Goal: Task Accomplishment & Management: Manage account settings

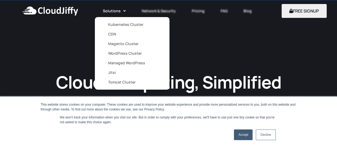
scroll to position [16, 0]
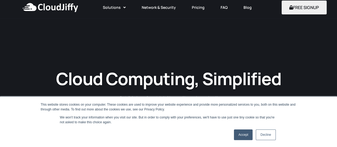
click at [248, 132] on link "Accept" at bounding box center [243, 134] width 19 height 11
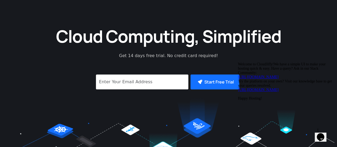
scroll to position [0, 0]
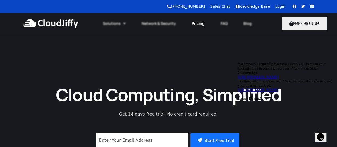
click at [203, 21] on link "Pricing" at bounding box center [198, 24] width 29 height 12
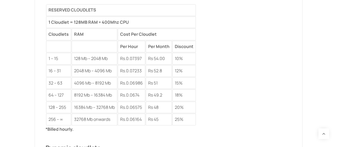
scroll to position [724, 0]
click at [163, 55] on td "Rs 54.00" at bounding box center [159, 59] width 26 height 12
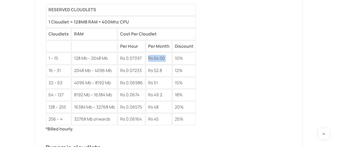
click at [163, 55] on td "Rs 54.00" at bounding box center [159, 59] width 26 height 12
click at [173, 55] on table "RESERVED CLOUDLETS 1 Cloudlet = 128MB RAM + 400Mhz CPU Cloudlets RAM Cost Per C…" at bounding box center [121, 64] width 151 height 122
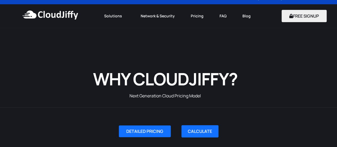
scroll to position [0, 0]
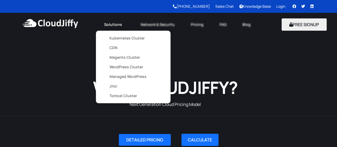
click at [129, 66] on link "WordPress Cluster" at bounding box center [133, 67] width 48 height 10
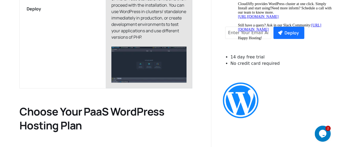
scroll to position [623, 0]
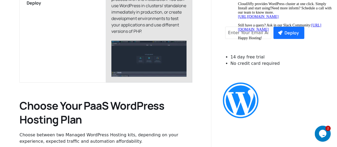
click at [158, 41] on img at bounding box center [148, 59] width 75 height 36
click at [163, 50] on img at bounding box center [148, 59] width 75 height 36
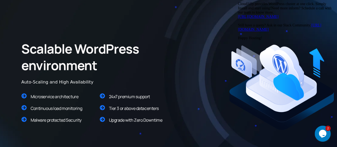
scroll to position [0, 0]
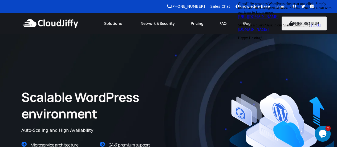
click at [59, 20] on img at bounding box center [50, 23] width 58 height 16
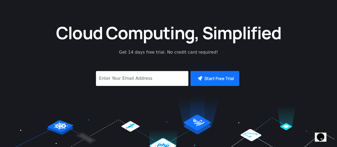
scroll to position [62, 0]
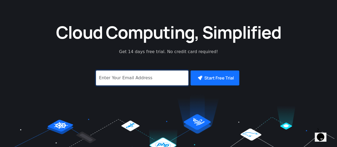
click at [172, 82] on input "signup" at bounding box center [142, 77] width 93 height 15
type input "spiderfoot7@gmai"
click at [172, 82] on input "signup" at bounding box center [142, 77] width 93 height 15
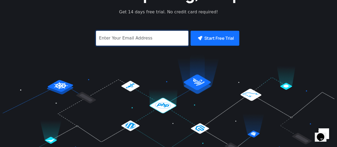
scroll to position [96, 0]
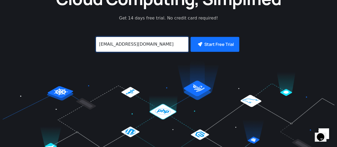
type input "[EMAIL_ADDRESS][DOMAIN_NAME]"
click at [215, 54] on div "Start Free Trial" at bounding box center [169, 46] width 152 height 19
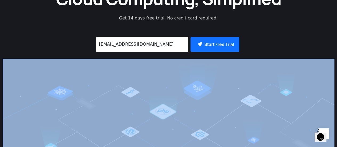
click at [215, 54] on div "Start Free Trial" at bounding box center [169, 46] width 152 height 19
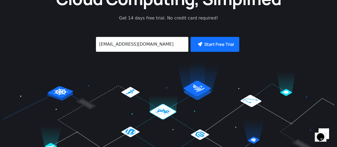
click at [215, 54] on div "Start Free Trial" at bounding box center [169, 46] width 152 height 19
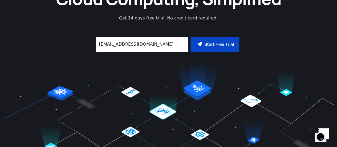
click at [216, 51] on button "Start Free Trial" at bounding box center [215, 44] width 49 height 15
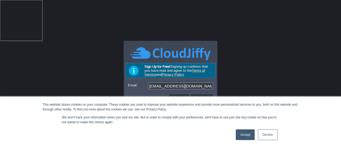
click at [244, 132] on link "Accept" at bounding box center [245, 134] width 19 height 11
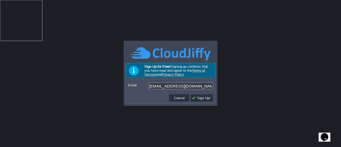
click at [198, 90] on form "Email: [EMAIL_ADDRESS][DOMAIN_NAME]" at bounding box center [170, 86] width 89 height 13
click at [206, 82] on form "Email: alpeshsngh@gmail.com" at bounding box center [170, 86] width 89 height 13
click at [202, 85] on input "[EMAIL_ADDRESS][DOMAIN_NAME]" at bounding box center [180, 85] width 65 height 7
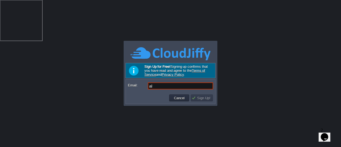
type input "a"
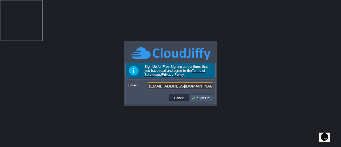
type input "spiderfoot7@gmail.com"
click at [205, 99] on button "Sign Up!" at bounding box center [202, 97] width 21 height 5
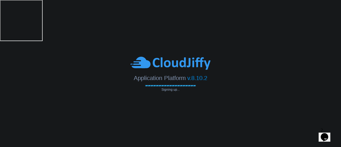
click at [328, 133] on icon "Chat widget" at bounding box center [324, 137] width 7 height 8
type input "spiderfoot7@gmail.com"
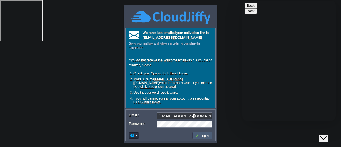
click at [193, 135] on td "Login" at bounding box center [203, 135] width 20 height 7
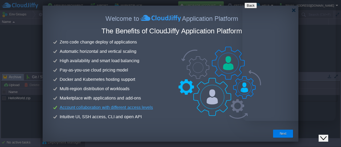
click at [334, 128] on div "Close Chat This icon closes the chat window." at bounding box center [327, 128] width 13 height 0
click at [327, 135] on icon "Close Chat This icon closes the chat window." at bounding box center [323, 138] width 6 height 6
click at [282, 135] on button "Next" at bounding box center [283, 133] width 7 height 5
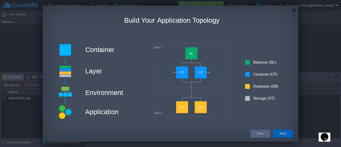
click at [285, 133] on button "Next" at bounding box center [283, 133] width 7 height 5
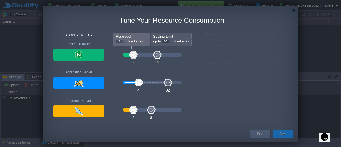
click at [285, 133] on button "Next" at bounding box center [283, 133] width 7 height 5
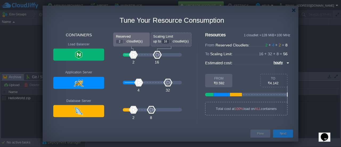
click at [287, 135] on div "Next" at bounding box center [283, 134] width 12 height 8
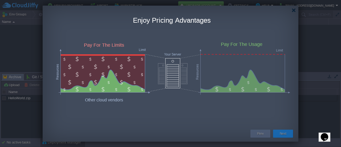
click at [287, 135] on div "Next" at bounding box center [283, 134] width 12 height 8
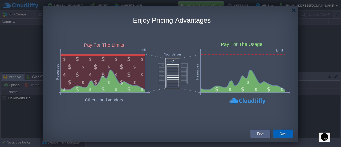
click at [287, 135] on div "Next" at bounding box center [283, 134] width 12 height 8
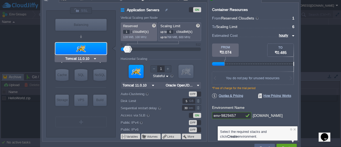
type input "NGINX 1.28.0"
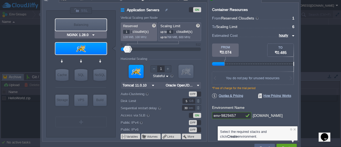
click at [86, 24] on div "Balancing" at bounding box center [80, 25] width 51 height 12
type input "Load Balancer"
type input "4"
type input "NGINX 1.28.0"
type input "1.28.0-almalin..."
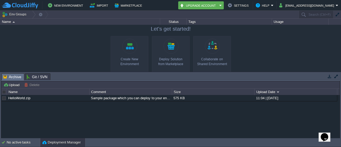
click at [155, 104] on div "HelloWorld.zip Sample package which you can deploy to your environment. Feel fr…" at bounding box center [170, 116] width 339 height 43
click at [123, 9] on td "Marketplace" at bounding box center [129, 5] width 32 height 8
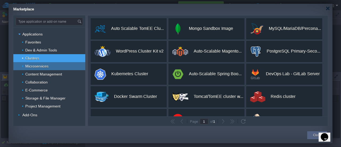
click at [70, 67] on div "Microservices" at bounding box center [49, 66] width 72 height 8
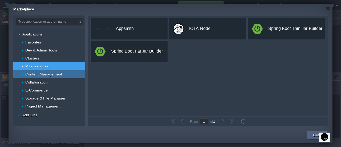
click at [58, 75] on span "Content Management" at bounding box center [44, 74] width 38 height 5
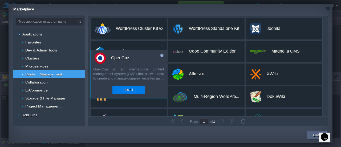
scroll to position [39, 0]
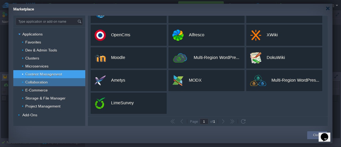
click at [56, 83] on div "Collaboration" at bounding box center [49, 82] width 72 height 8
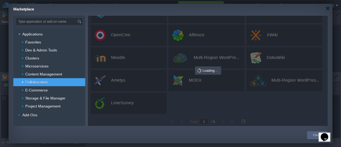
scroll to position [0, 0]
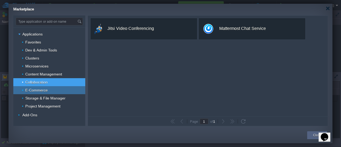
click at [60, 90] on div "E-Commerce" at bounding box center [49, 90] width 72 height 8
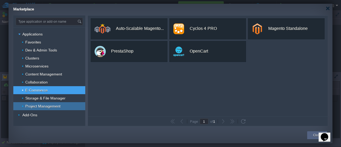
click at [59, 102] on div "Project Management" at bounding box center [49, 106] width 72 height 8
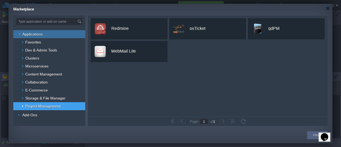
click at [59, 33] on div "Applications" at bounding box center [49, 34] width 72 height 8
type input "Type application or add-on name"
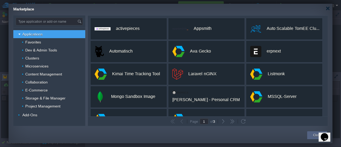
click at [324, 10] on div "Marketplace" at bounding box center [172, 8] width 319 height 9
click at [328, 10] on div at bounding box center [328, 8] width 4 height 4
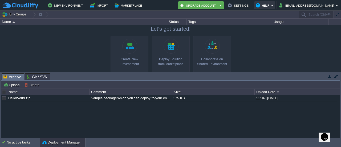
click at [271, 5] on button "Help" at bounding box center [263, 5] width 15 height 6
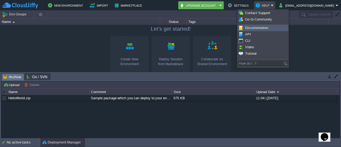
click at [260, 28] on span "Documentation" at bounding box center [256, 28] width 23 height 4
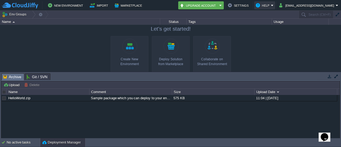
click at [271, 5] on button "Help" at bounding box center [263, 5] width 15 height 6
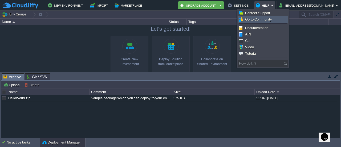
click at [262, 22] on link "Go to Community" at bounding box center [263, 20] width 50 height 6
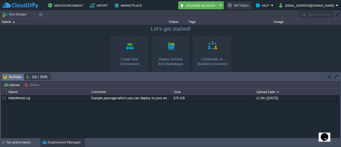
click at [250, 7] on button "Settings" at bounding box center [239, 5] width 22 height 6
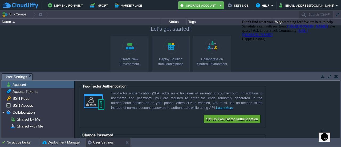
click at [331, 20] on div at bounding box center [290, 20] width 96 height 0
click at [275, 7] on td "Help" at bounding box center [264, 5] width 21 height 8
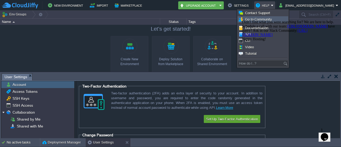
click at [250, 37] on div "Didn't find what you were searching for? We are here to help. Schedule a call w…" at bounding box center [290, 30] width 96 height 21
click at [242, 20] on icon "Chat attention grabber" at bounding box center [242, 20] width 0 height 0
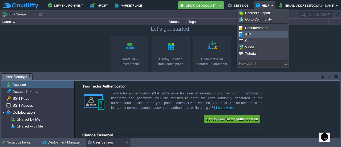
click at [258, 32] on link "API" at bounding box center [263, 34] width 50 height 6
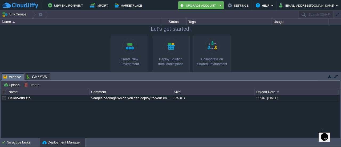
click at [171, 65] on div "Deploy Solution from Marketplace" at bounding box center [171, 62] width 35 height 10
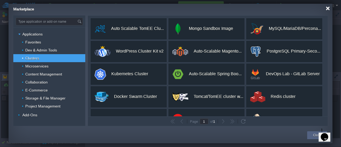
click at [327, 9] on div at bounding box center [328, 8] width 4 height 4
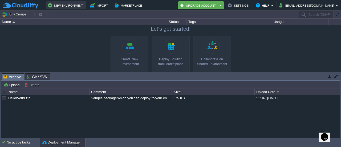
click at [74, 5] on button "New Environment" at bounding box center [66, 5] width 37 height 6
click at [250, 4] on button "Settings" at bounding box center [239, 5] width 22 height 6
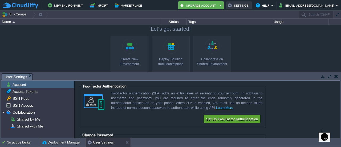
click at [250, 4] on button "Settings" at bounding box center [239, 5] width 22 height 6
click at [285, 94] on form "Two-Factor Authentication Two-factor authentication (2FA) adds an extra layer o…" at bounding box center [208, 109] width 264 height 57
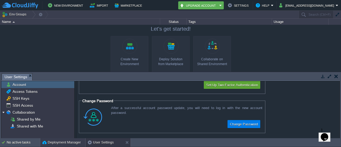
click at [74, 142] on button "Deployment Manager" at bounding box center [61, 142] width 38 height 5
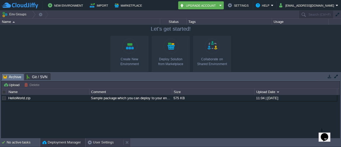
click at [95, 143] on button "User Settings" at bounding box center [101, 142] width 26 height 5
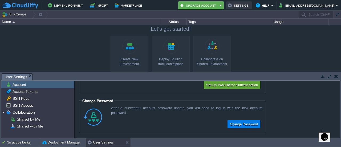
click at [250, 6] on button "Settings" at bounding box center [239, 5] width 22 height 6
click at [271, 5] on button "Help" at bounding box center [263, 5] width 15 height 6
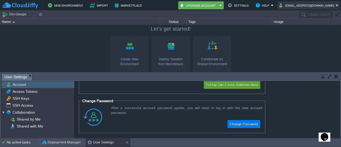
click at [301, 5] on button "alpeshsngh@gmail.com" at bounding box center [307, 5] width 57 height 6
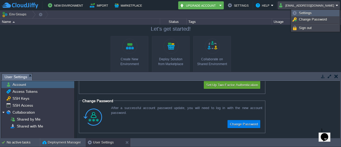
click at [308, 13] on span "Settings" at bounding box center [305, 13] width 13 height 4
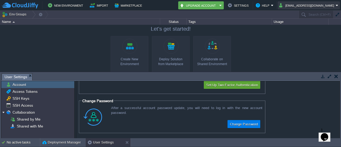
click at [312, 5] on button "alpeshsngh@gmail.com" at bounding box center [307, 5] width 57 height 6
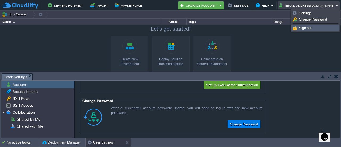
click at [316, 27] on link "Sign out" at bounding box center [315, 28] width 47 height 6
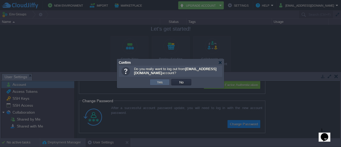
click at [161, 83] on button "Yes" at bounding box center [159, 82] width 9 height 5
